Goal: Communication & Community: Answer question/provide support

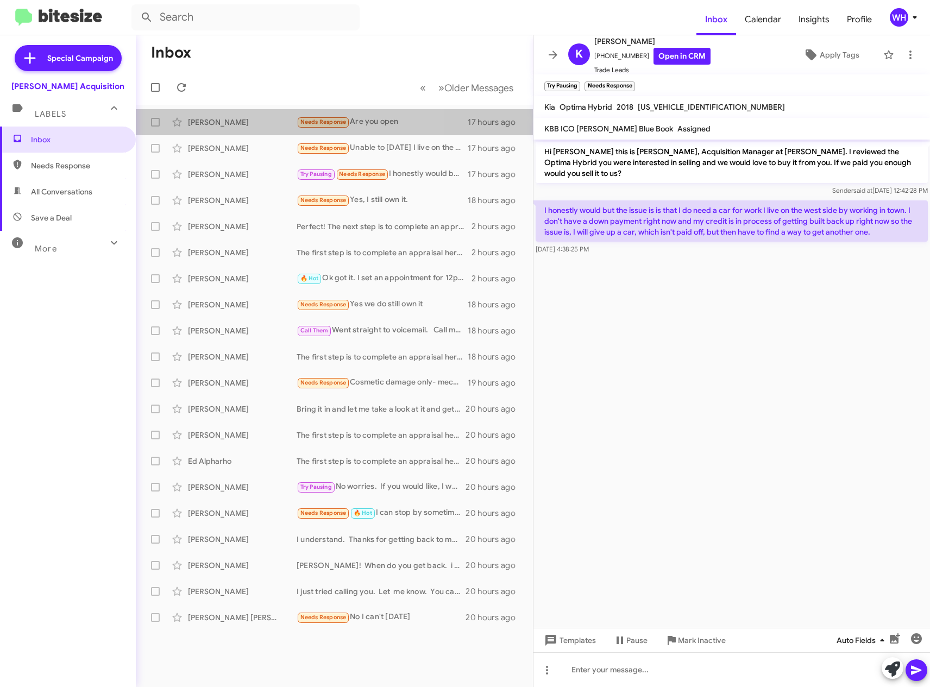
drag, startPoint x: 212, startPoint y: 124, endPoint x: 856, endPoint y: 647, distance: 829.8
click at [212, 124] on div "[PERSON_NAME]" at bounding box center [242, 122] width 109 height 11
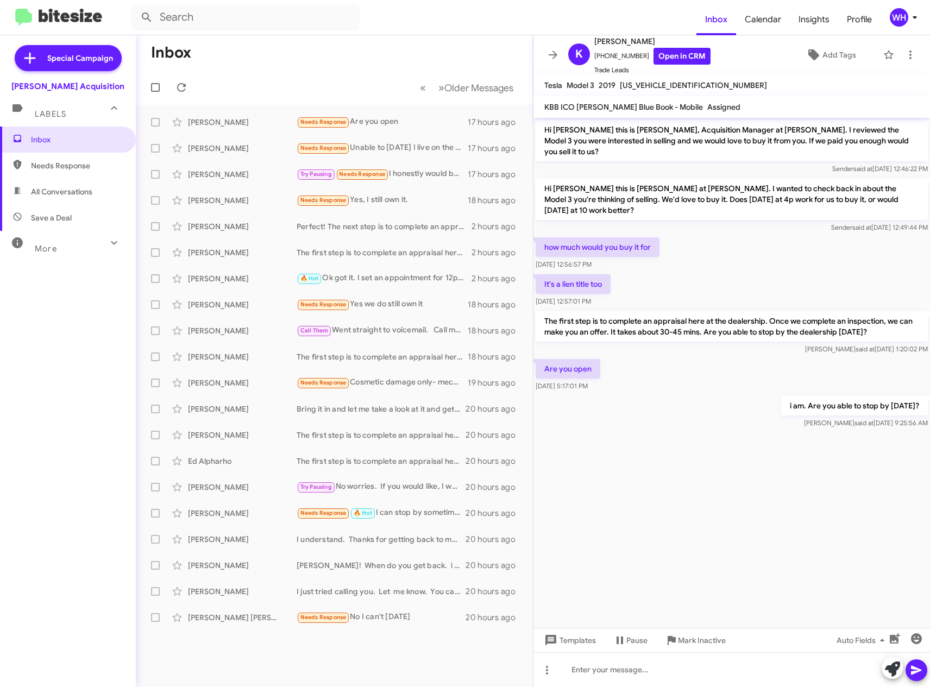
click at [817, 503] on cdk-virtual-scroll-viewport "Hi [PERSON_NAME] this is [PERSON_NAME], Acquisition Manager at [PERSON_NAME]. I…" at bounding box center [731, 373] width 396 height 510
click at [748, 543] on cdk-virtual-scroll-viewport "Hi [PERSON_NAME] this is [PERSON_NAME], Acquisition Manager at [PERSON_NAME]. I…" at bounding box center [731, 373] width 396 height 510
click at [200, 154] on div "[PERSON_NAME] Needs Response Unable to [DATE] I live on the west side. Approxim…" at bounding box center [334, 148] width 380 height 22
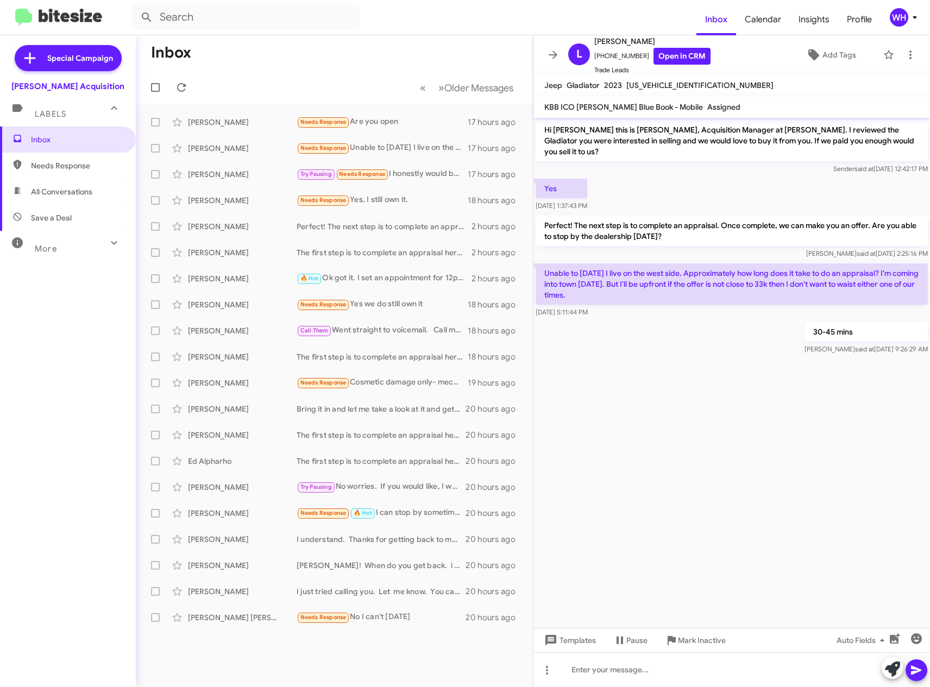
click at [712, 532] on cdk-virtual-scroll-viewport "Hi [PERSON_NAME] this is [PERSON_NAME], Acquisition Manager at [PERSON_NAME]. I…" at bounding box center [731, 373] width 396 height 510
click at [736, 472] on cdk-virtual-scroll-viewport "Hi [PERSON_NAME] this is [PERSON_NAME], Acquisition Manager at [PERSON_NAME]. I…" at bounding box center [731, 373] width 396 height 510
drag, startPoint x: 732, startPoint y: 465, endPoint x: 735, endPoint y: 471, distance: 6.1
click at [735, 471] on cdk-virtual-scroll-viewport "Hi [PERSON_NAME] this is [PERSON_NAME], Acquisition Manager at [PERSON_NAME]. I…" at bounding box center [731, 373] width 396 height 510
click at [756, 452] on cdk-virtual-scroll-viewport "Hi [PERSON_NAME] this is [PERSON_NAME], Acquisition Manager at [PERSON_NAME]. I…" at bounding box center [731, 373] width 396 height 510
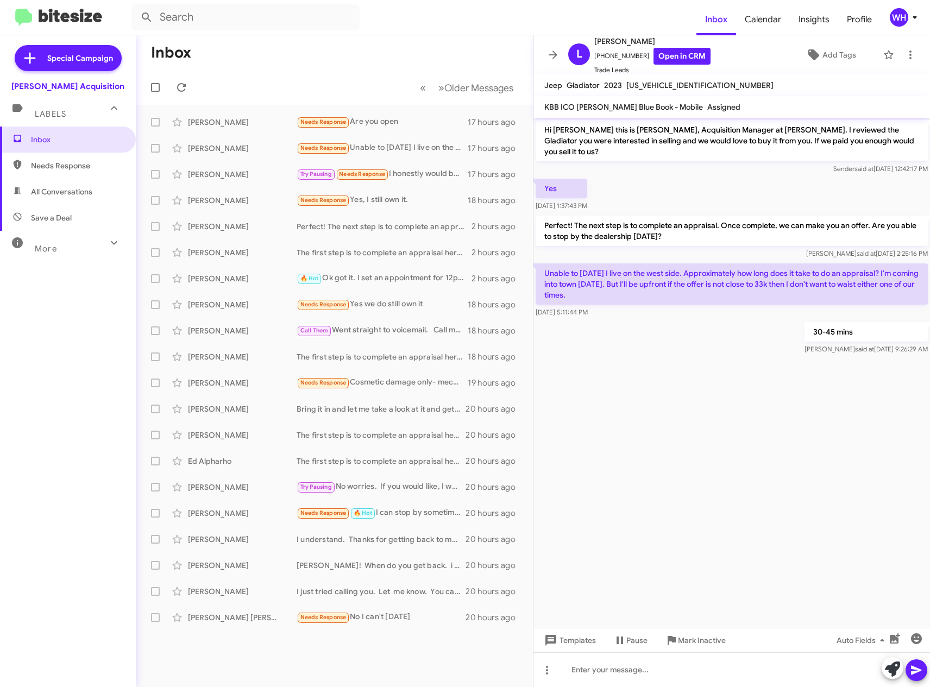
click at [756, 452] on cdk-virtual-scroll-viewport "Hi [PERSON_NAME] this is [PERSON_NAME], Acquisition Manager at [PERSON_NAME]. I…" at bounding box center [731, 373] width 396 height 510
click at [758, 452] on cdk-virtual-scroll-viewport "Hi [PERSON_NAME] this is [PERSON_NAME], Acquisition Manager at [PERSON_NAME]. I…" at bounding box center [731, 373] width 396 height 510
click at [758, 449] on cdk-virtual-scroll-viewport "Hi [PERSON_NAME] this is [PERSON_NAME], Acquisition Manager at [PERSON_NAME]. I…" at bounding box center [731, 373] width 396 height 510
